Goal: Task Accomplishment & Management: Use online tool/utility

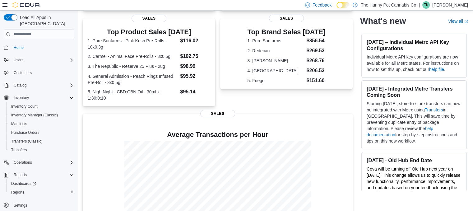
scroll to position [122, 0]
click at [41, 189] on div "Reports" at bounding box center [41, 192] width 65 height 7
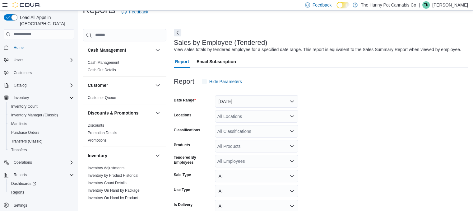
scroll to position [14, 0]
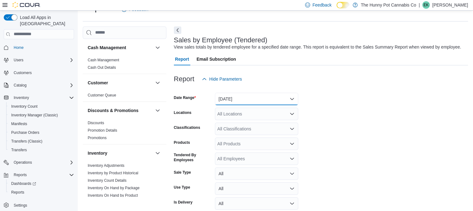
click at [243, 97] on button "[DATE]" at bounding box center [256, 99] width 83 height 12
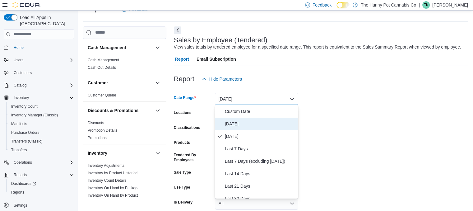
click at [243, 122] on span "[DATE]" at bounding box center [260, 123] width 71 height 7
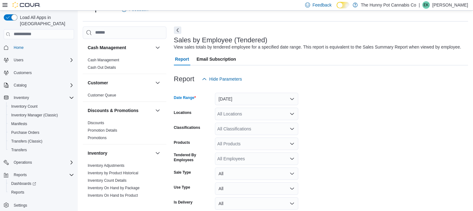
click at [240, 117] on div "All Locations" at bounding box center [256, 114] width 83 height 12
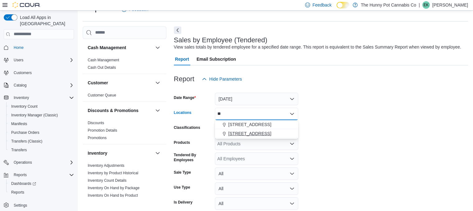
type input "**"
click at [242, 135] on span "[STREET_ADDRESS]" at bounding box center [249, 133] width 43 height 6
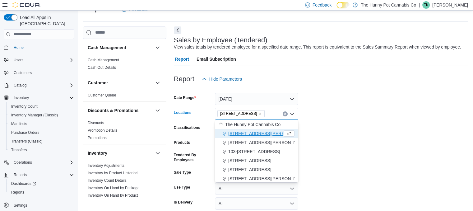
click at [326, 139] on form "Date Range [DATE] Locations [STREET_ADDRESS] Selected. [STREET_ADDRESS] Backspa…" at bounding box center [321, 156] width 294 height 142
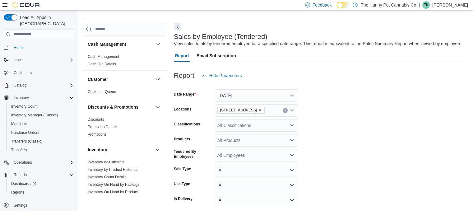
scroll to position [43, 0]
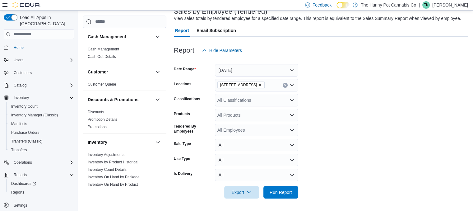
click at [286, 200] on div at bounding box center [321, 202] width 294 height 7
click at [284, 194] on span "Run Report" at bounding box center [281, 192] width 22 height 6
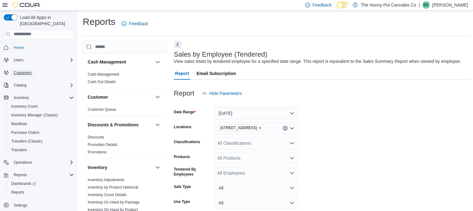
click at [29, 70] on span "Customers" at bounding box center [23, 72] width 18 height 5
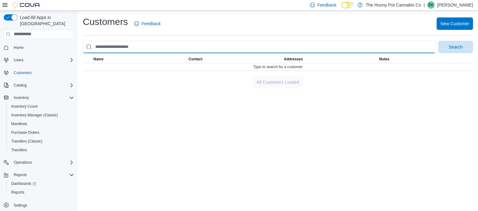
click at [166, 48] on input "search" at bounding box center [259, 47] width 353 height 12
click at [438, 41] on button "Search" at bounding box center [455, 47] width 35 height 12
type input "**********"
click at [438, 41] on button "Search" at bounding box center [455, 47] width 35 height 12
